Goal: Information Seeking & Learning: Learn about a topic

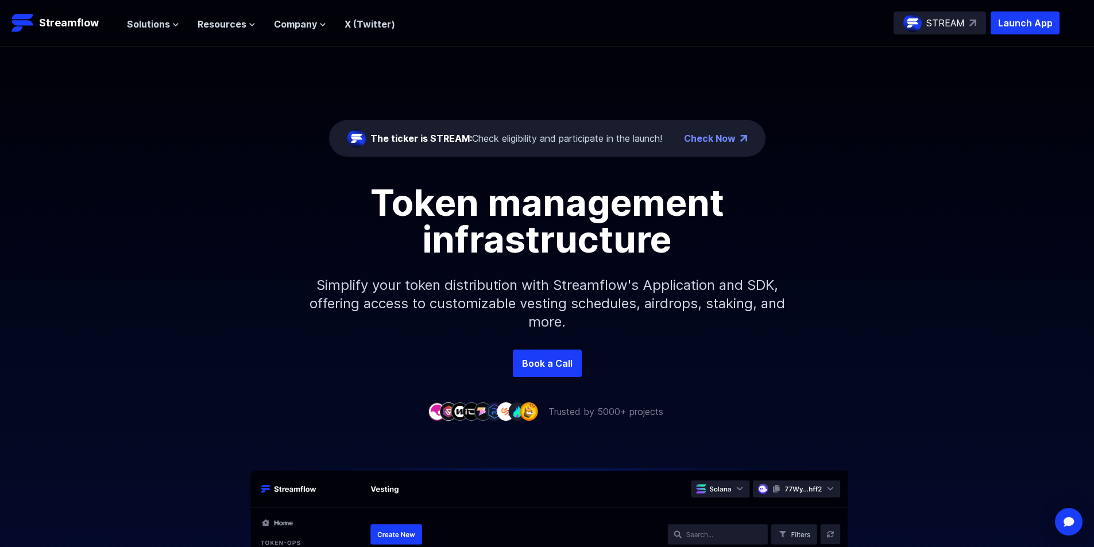
click at [934, 22] on p "STREAM" at bounding box center [945, 23] width 38 height 14
click at [145, 32] on div "Solutions Overview Streamflow features an all-in-one token distribution platfor…" at bounding box center [261, 22] width 268 height 23
click at [145, 28] on span "Solutions" at bounding box center [148, 24] width 43 height 14
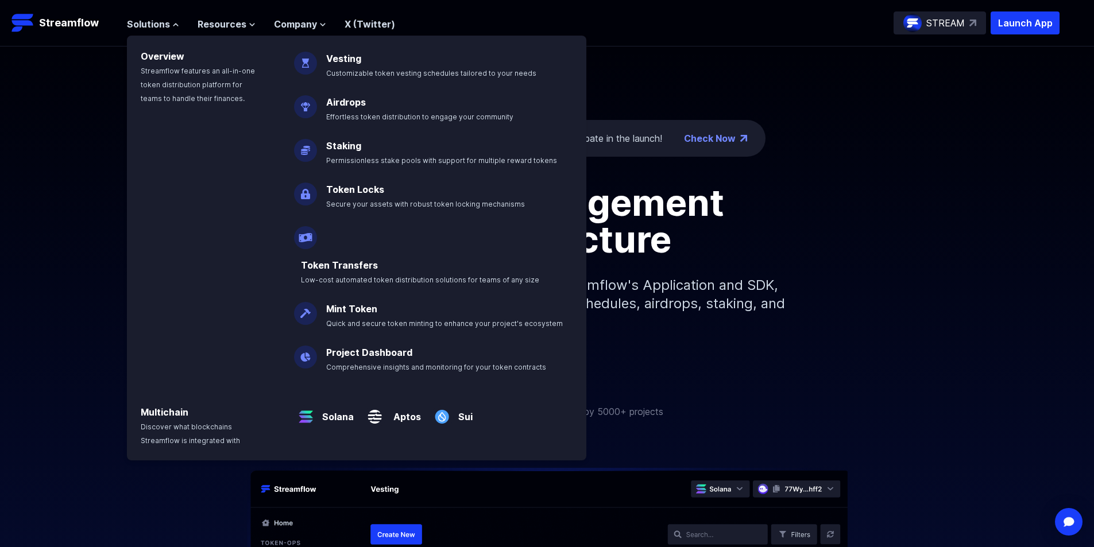
click at [719, 72] on div "The ticker is STREAM: Check eligibility and participate in the launch! Check No…" at bounding box center [547, 198] width 1094 height 303
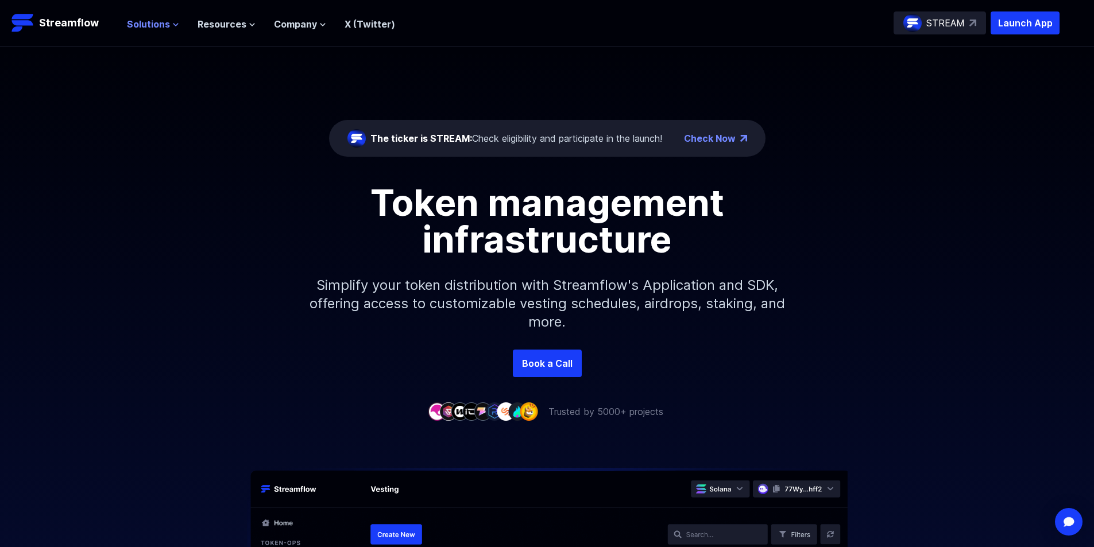
click at [161, 23] on span "Solutions" at bounding box center [148, 24] width 43 height 14
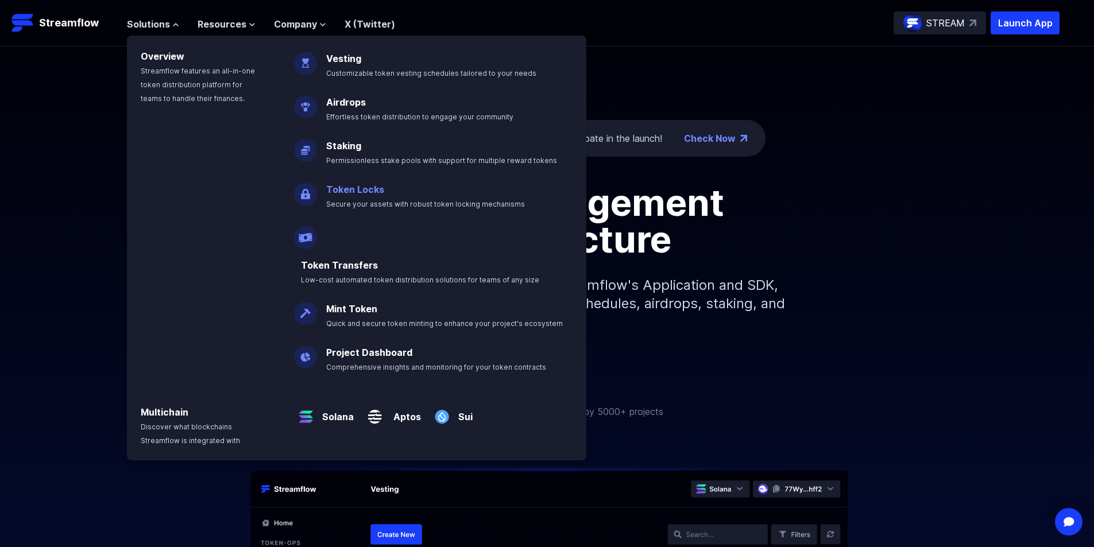
click at [357, 197] on p "Token Locks Secure your assets with robust token locking mechanisms" at bounding box center [433, 191] width 229 height 37
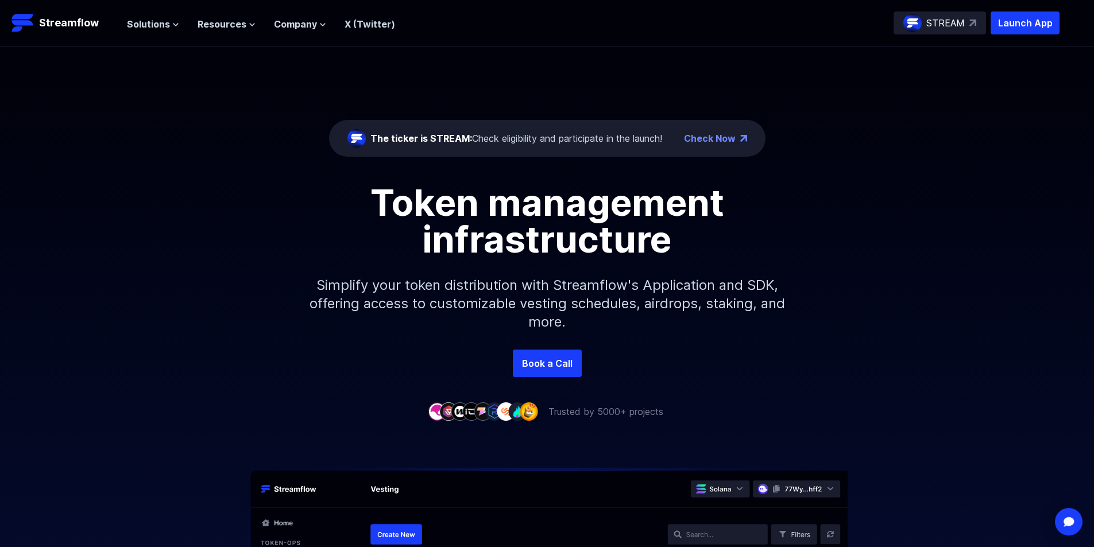
click at [170, 32] on div "Solutions Overview Streamflow features an all-in-one token distribution platfor…" at bounding box center [261, 22] width 268 height 23
click at [172, 28] on icon at bounding box center [175, 24] width 7 height 7
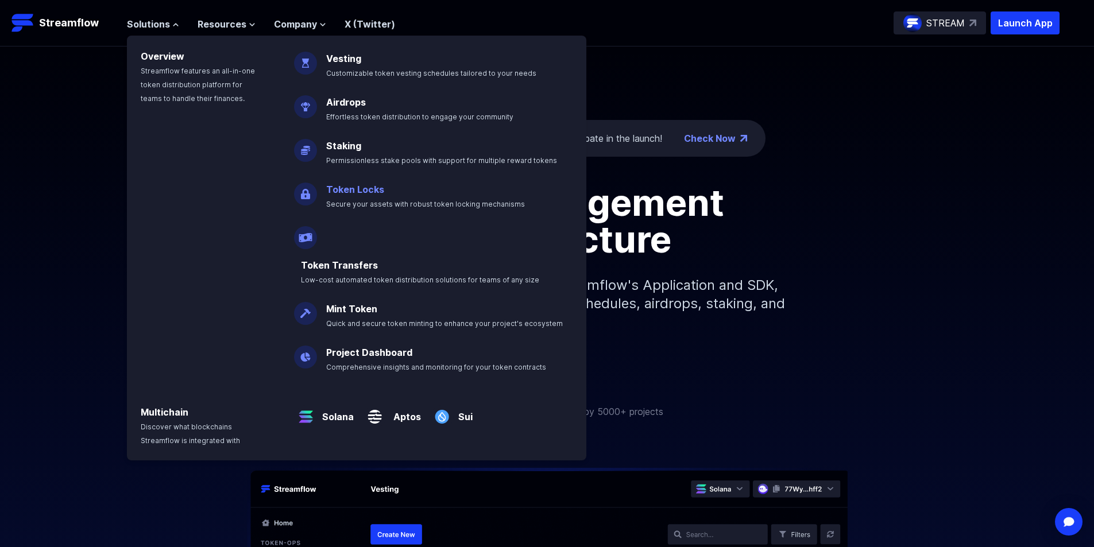
click at [339, 187] on link "Token Locks" at bounding box center [355, 189] width 58 height 11
